Goal: Task Accomplishment & Management: Manage account settings

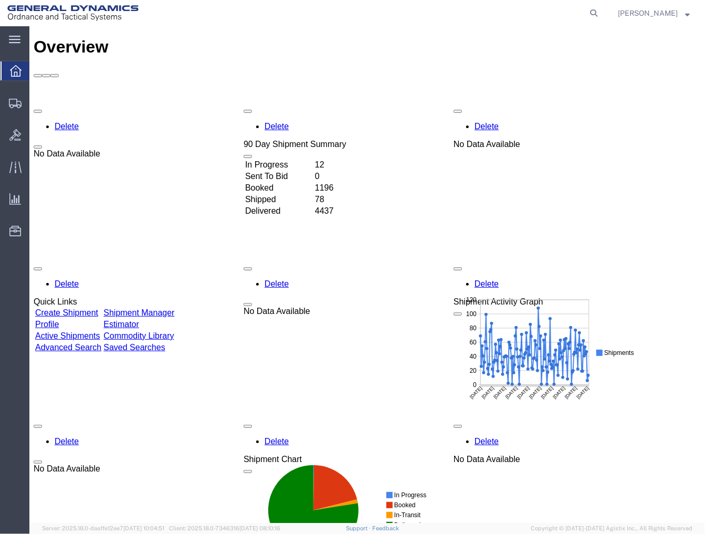
click at [171, 308] on link "Shipment Manager" at bounding box center [138, 312] width 71 height 9
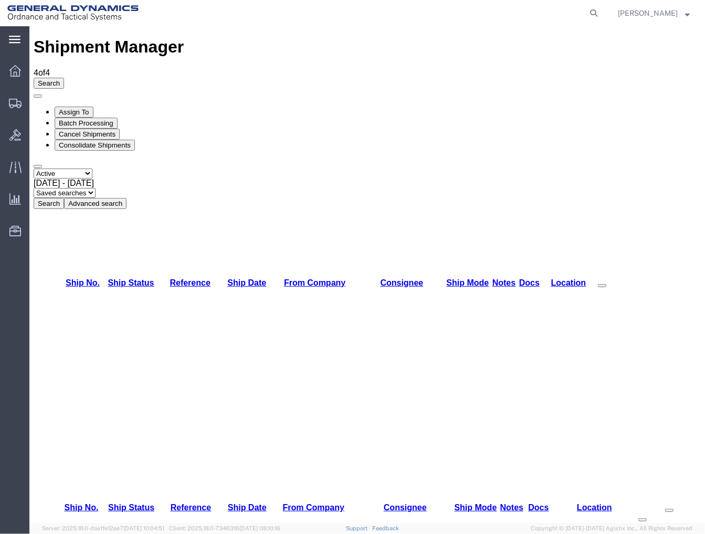
click at [17, 39] on icon at bounding box center [15, 39] width 12 height 7
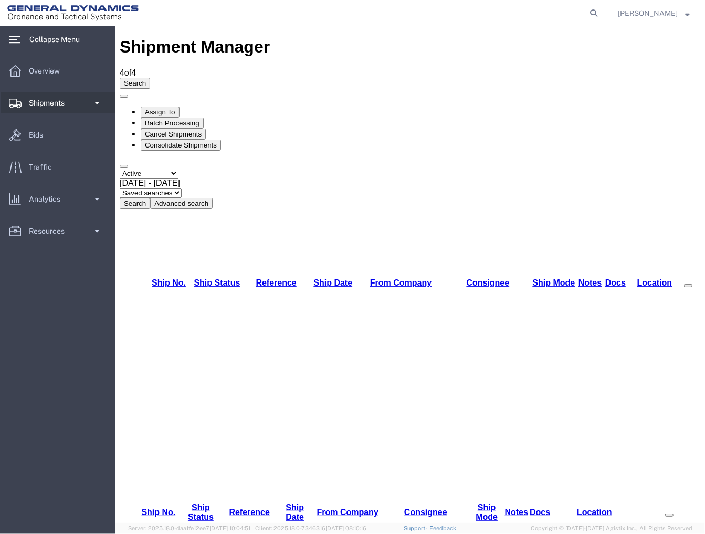
click at [53, 104] on span "Shipments" at bounding box center [50, 102] width 43 height 21
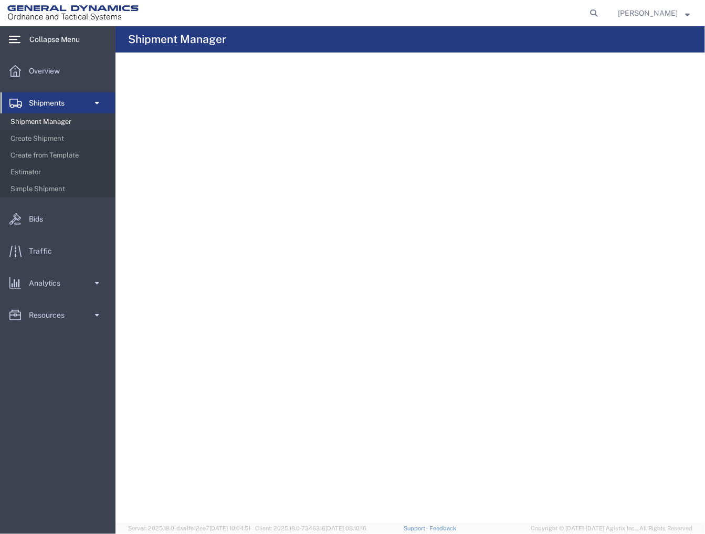
click at [61, 119] on span "Shipment Manager" at bounding box center [59, 121] width 97 height 21
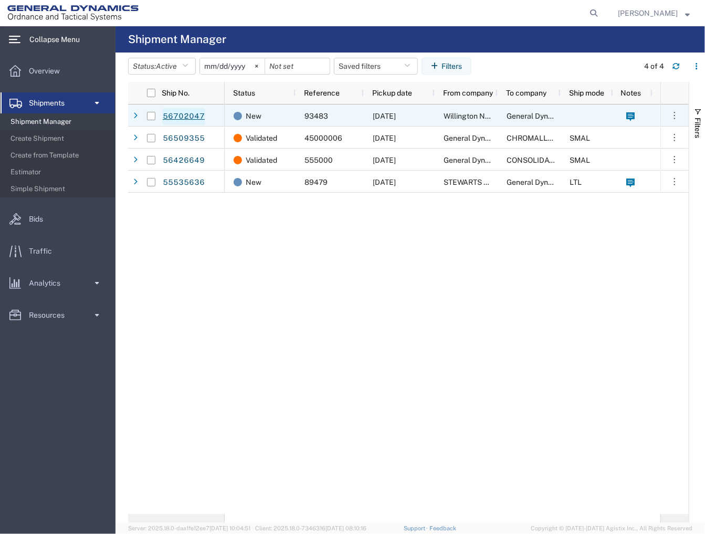
click at [192, 116] on link "56702047" at bounding box center [183, 116] width 43 height 17
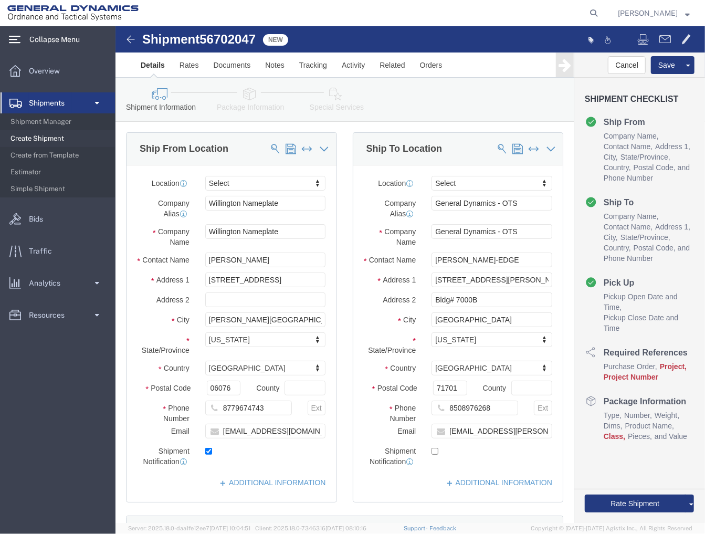
select select
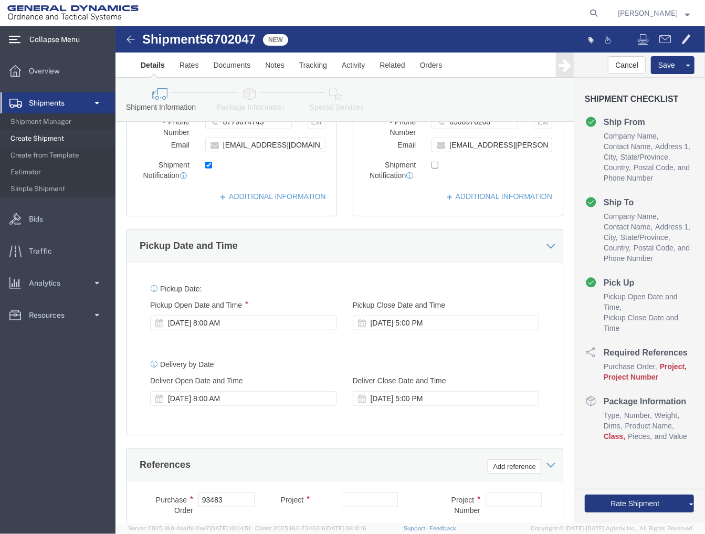
scroll to position [350, 0]
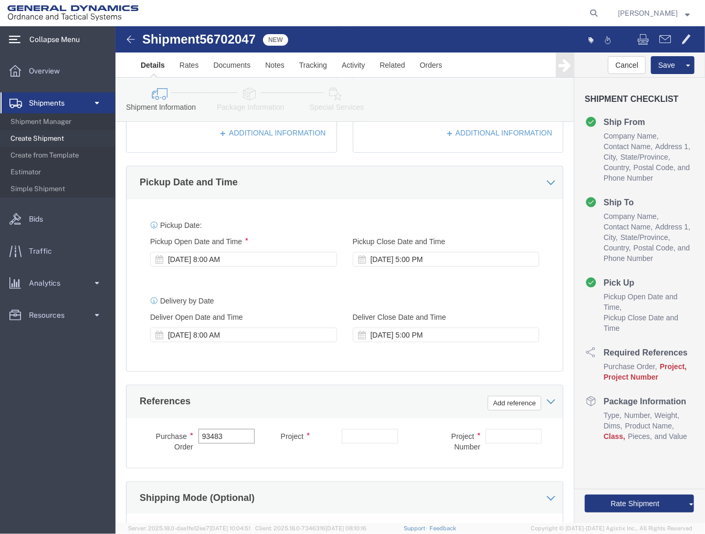
drag, startPoint x: 112, startPoint y: 424, endPoint x: 51, endPoint y: 425, distance: 60.9
click div "Purchase Order 93483"
click input "text"
paste input "40100235"
type input "40100235"
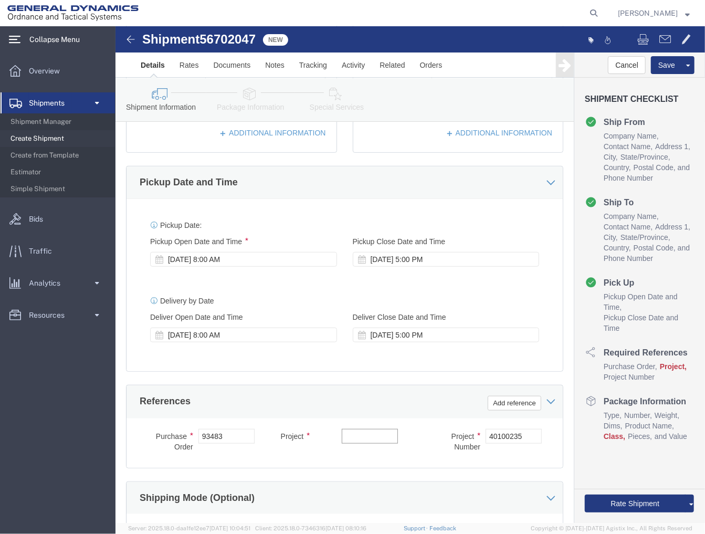
click input "text"
paste input "MACS DO 5 M231-M232A2"
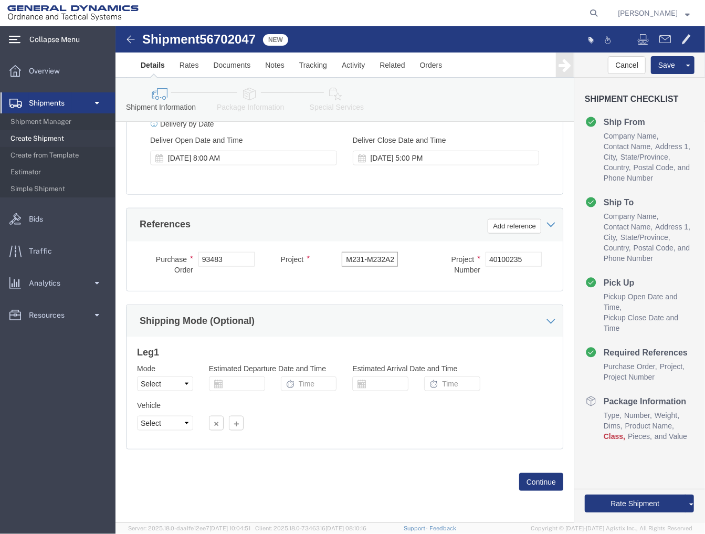
type input "MACS DO 5 M231-M232A2"
click select "Select Air Less than Truckload Multi-Leg Ocean Freight Rail Small Parcel Truckl…"
select select "TL"
click select "Select Air Less than Truckload Multi-Leg Ocean Freight Rail Small Parcel Truckl…"
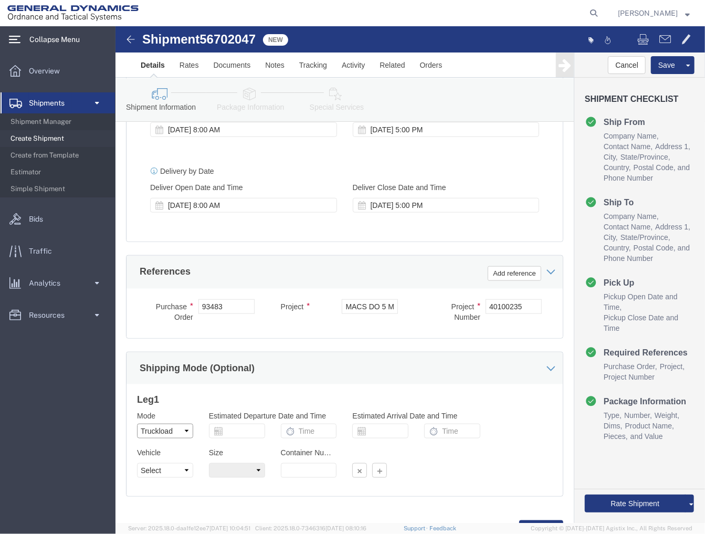
scroll to position [538, 0]
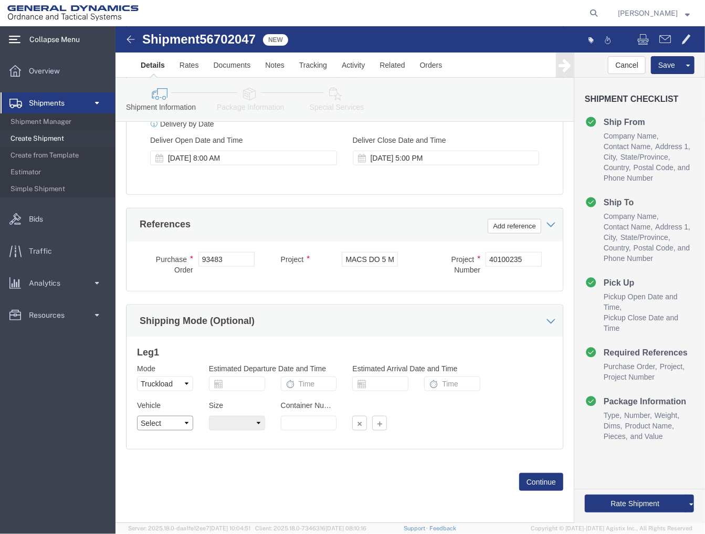
click select "Select 1-Ton (PSS) 10 Wheel 10 Yard Dump Truck 20 Yard Dump Truck Bobtail Botto…"
select select "BXVN"
click select "Select 1-Ton (PSS) 10 Wheel 10 Yard Dump Truck 20 Yard Dump Truck Bobtail Botto…"
click select "Select 28 Feet 53 Feet 20 Feet 40 Feet 35 Feet 48 Feet"
select select "53FT"
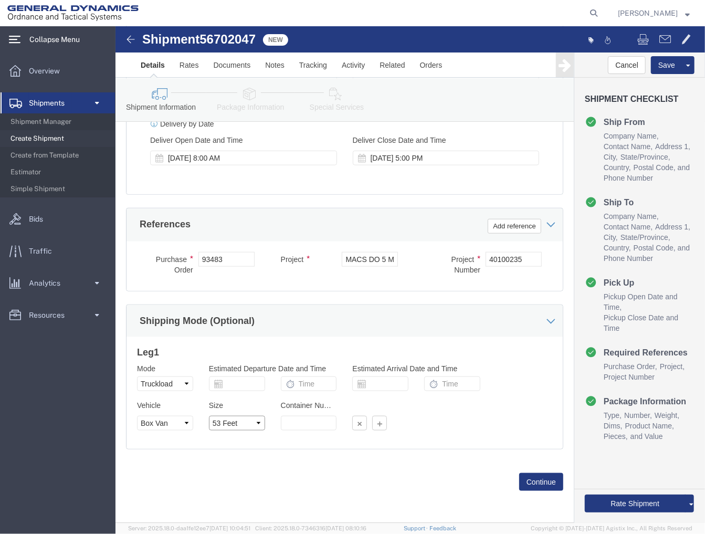
click select "Select 28 Feet 53 Feet 20 Feet 40 Feet 35 Feet 48 Feet"
click button "Continue"
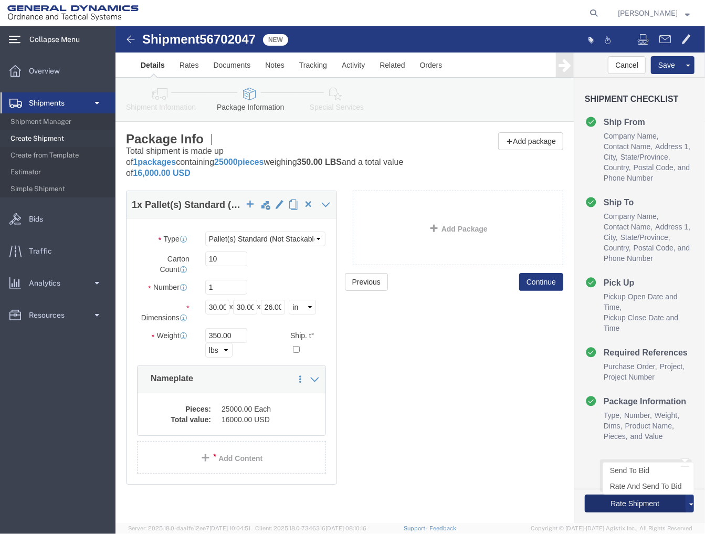
click button "Rate Shipment"
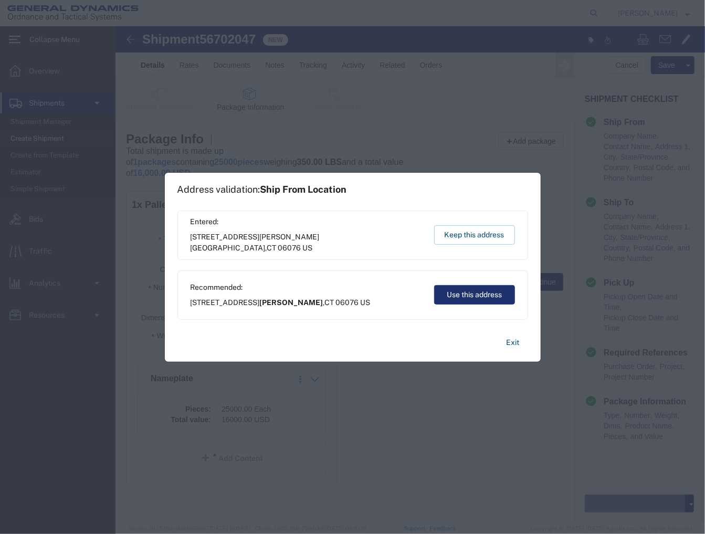
click at [449, 297] on button "Use this address" at bounding box center [474, 294] width 81 height 19
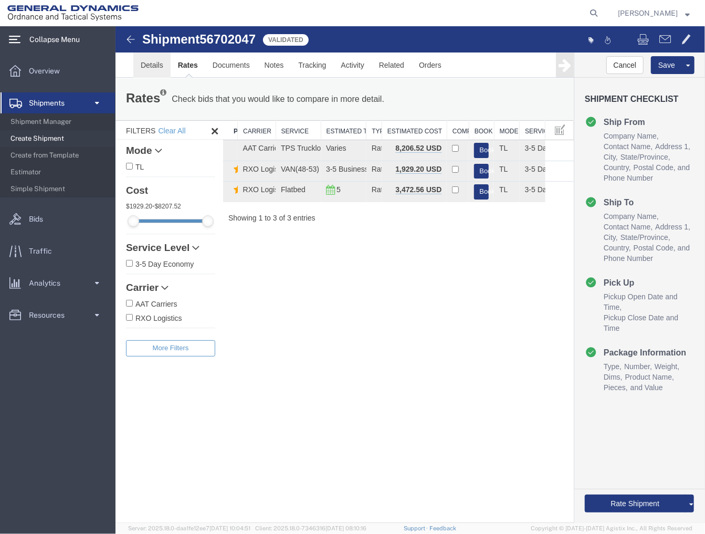
click at [152, 64] on link "Details" at bounding box center [151, 64] width 37 height 25
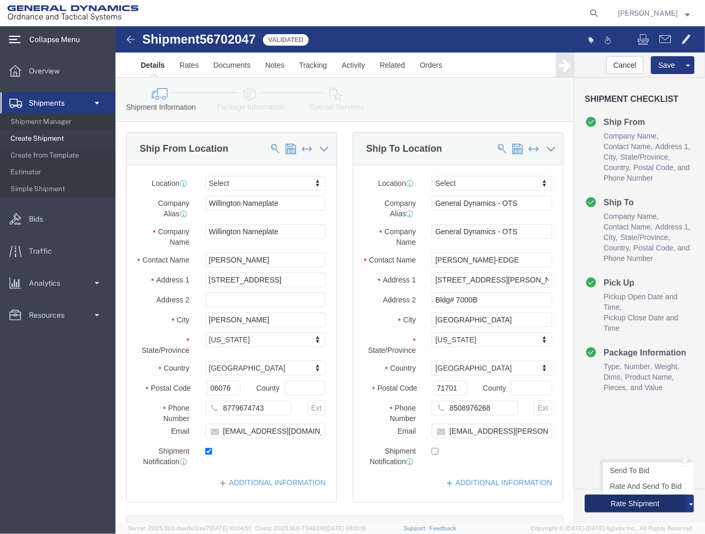
click button "Rate Shipment"
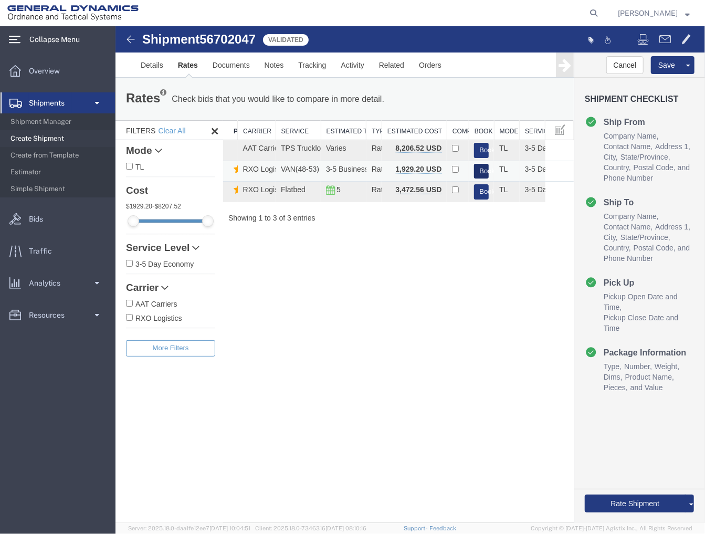
click at [480, 168] on button "Book" at bounding box center [481, 170] width 15 height 15
